Goal: Task Accomplishment & Management: Use online tool/utility

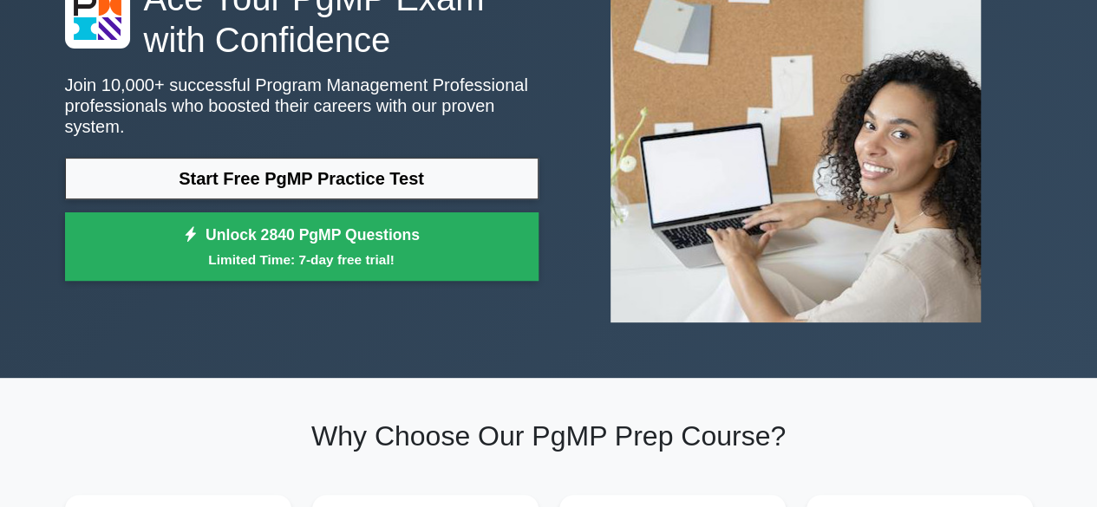
scroll to position [153, 0]
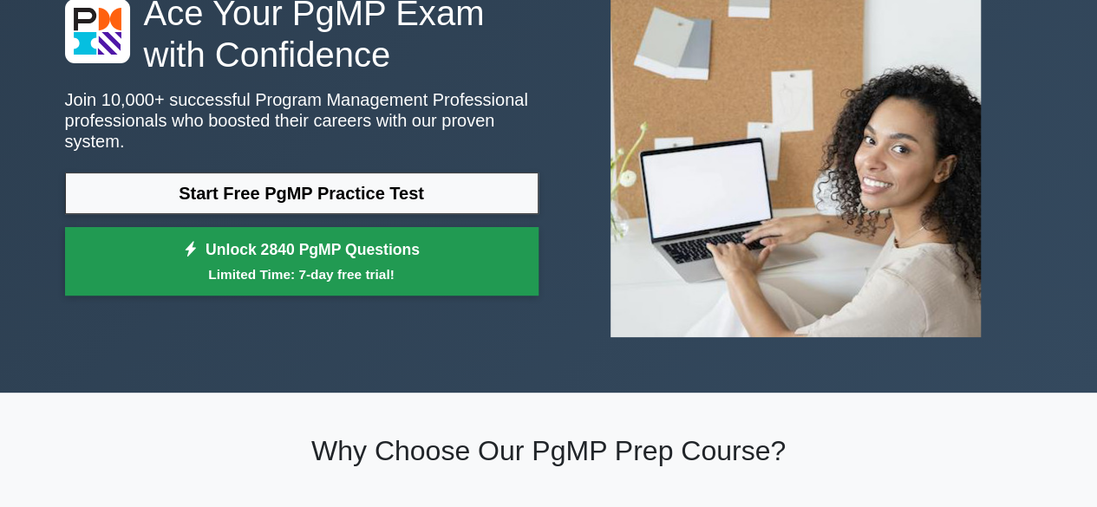
click at [262, 264] on small "Limited Time: 7-day free trial!" at bounding box center [302, 274] width 430 height 20
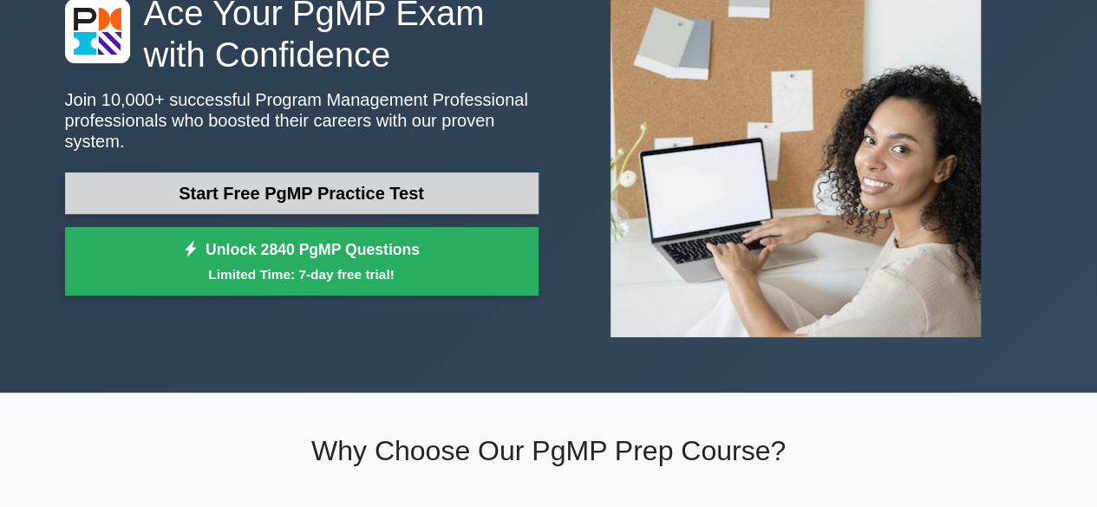
click at [317, 186] on link "Start Free PgMP Practice Test" at bounding box center [301, 194] width 473 height 42
